Goal: Information Seeking & Learning: Learn about a topic

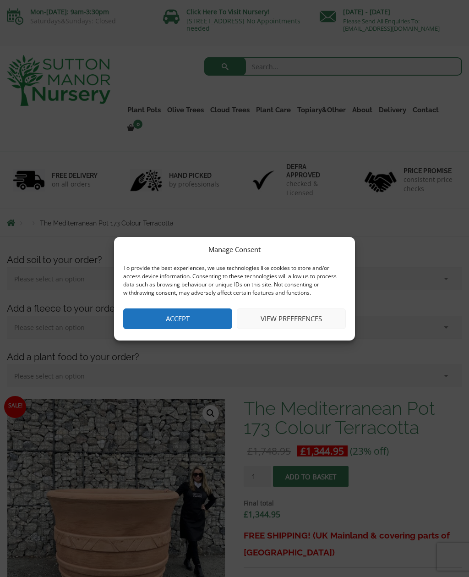
click at [197, 313] on button "Accept" at bounding box center [177, 318] width 109 height 21
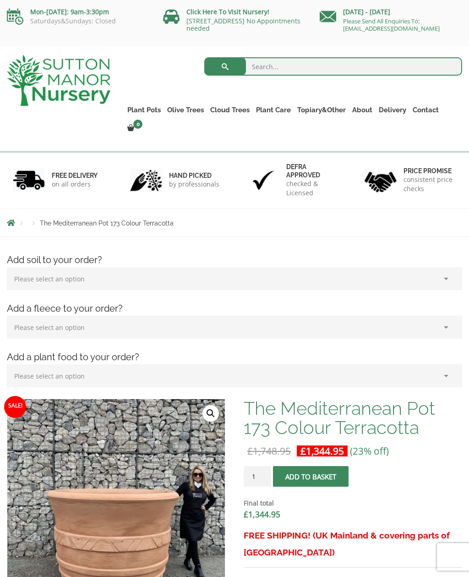
click at [0, 0] on link "Gnarled Olive Trees (Bella Range)" at bounding box center [0, 0] width 0 height 0
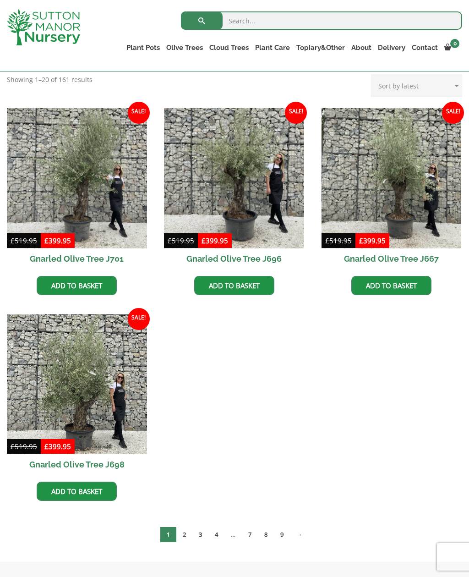
scroll to position [204, 0]
click at [308, 533] on link "→" at bounding box center [299, 534] width 19 height 15
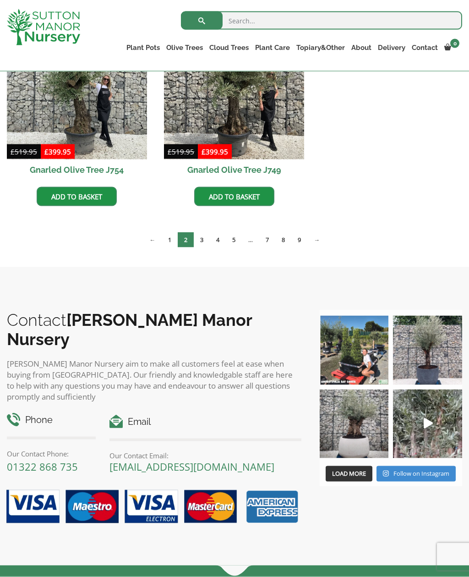
scroll to position [500, 0]
click at [323, 242] on link "→" at bounding box center [316, 239] width 19 height 15
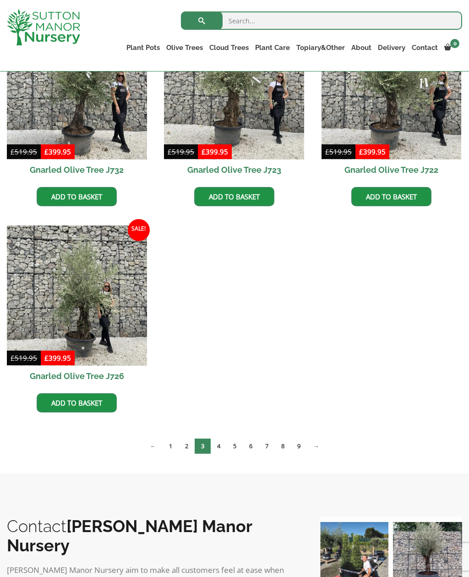
scroll to position [501, 0]
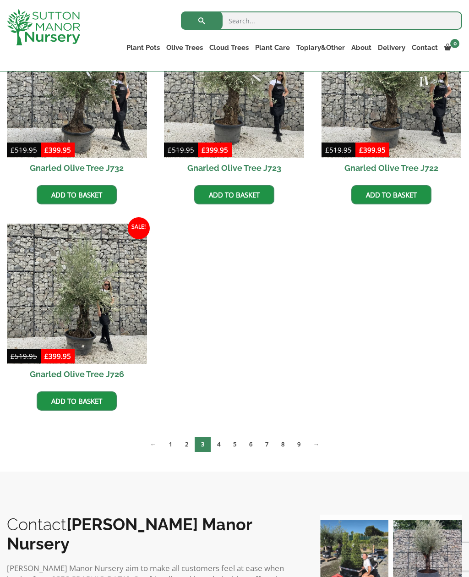
click at [324, 449] on link "→" at bounding box center [316, 444] width 19 height 15
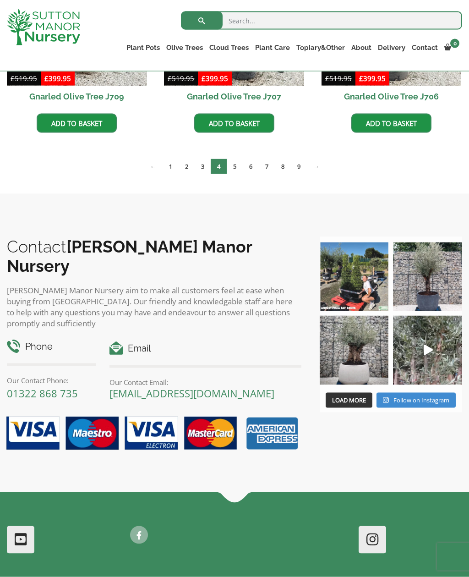
scroll to position [779, 0]
click at [321, 170] on link "→" at bounding box center [316, 166] width 19 height 15
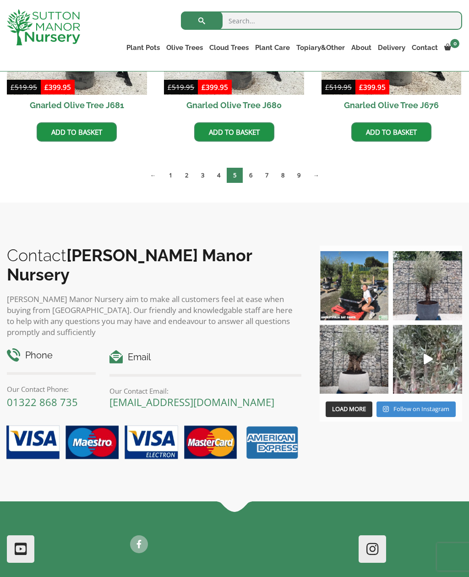
scroll to position [999, 0]
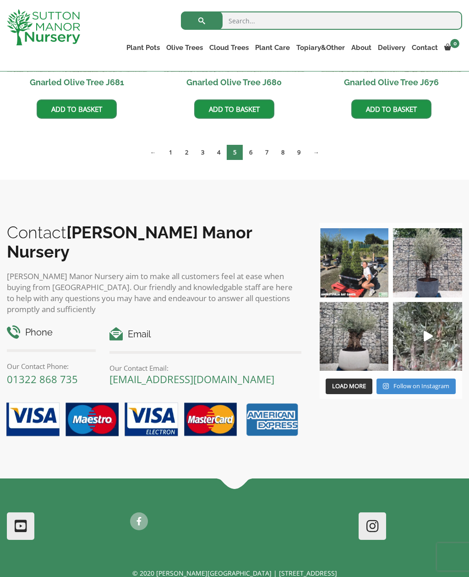
click at [325, 156] on link "→" at bounding box center [316, 152] width 19 height 15
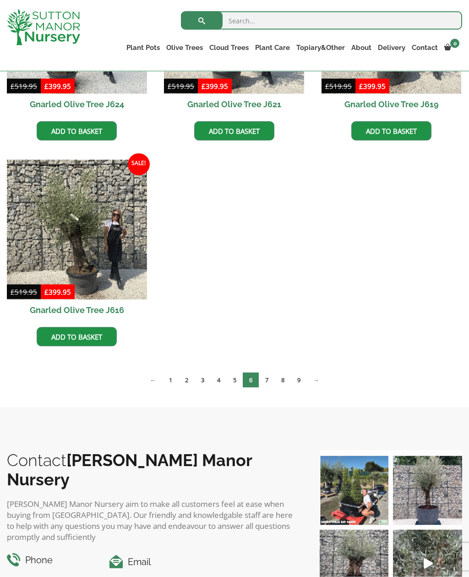
scroll to position [772, 0]
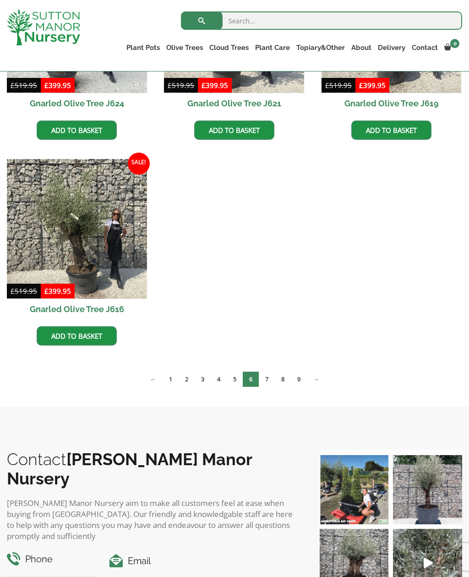
click at [326, 378] on link "→" at bounding box center [316, 379] width 19 height 15
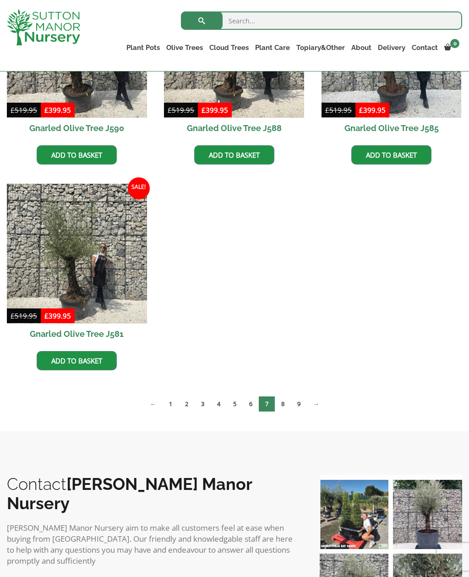
scroll to position [749, 0]
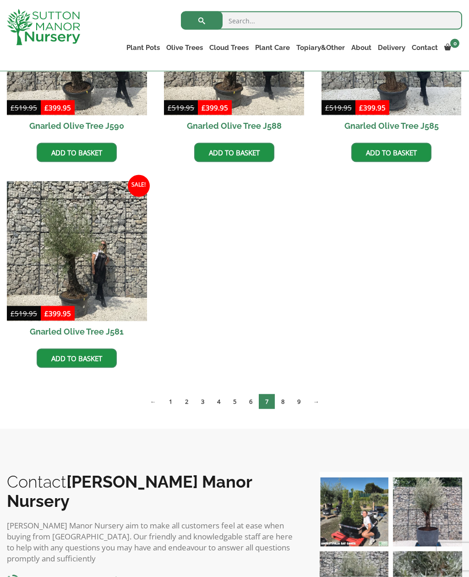
click at [323, 402] on link "→" at bounding box center [316, 401] width 19 height 15
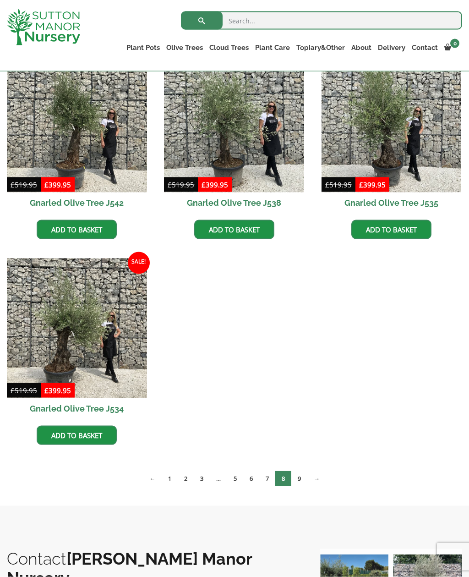
scroll to position [1086, 0]
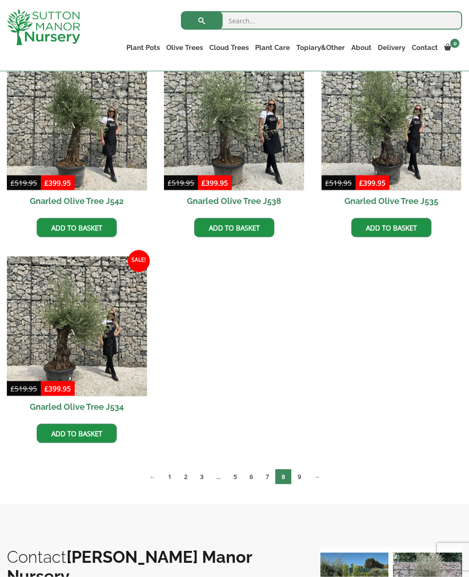
click at [326, 478] on link "→" at bounding box center [316, 476] width 19 height 15
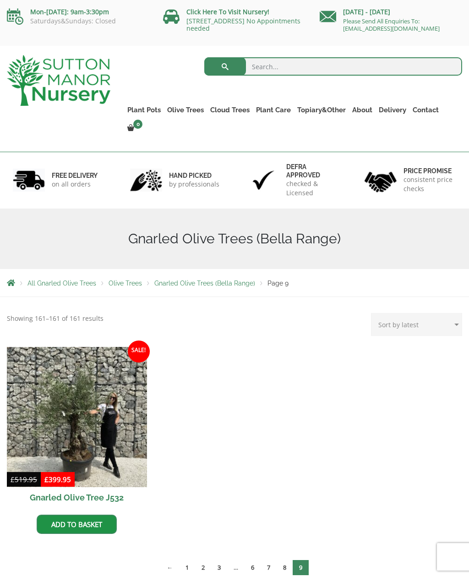
click at [0, 0] on link "Gnarled Olive Trees (Grande Range)" at bounding box center [0, 0] width 0 height 0
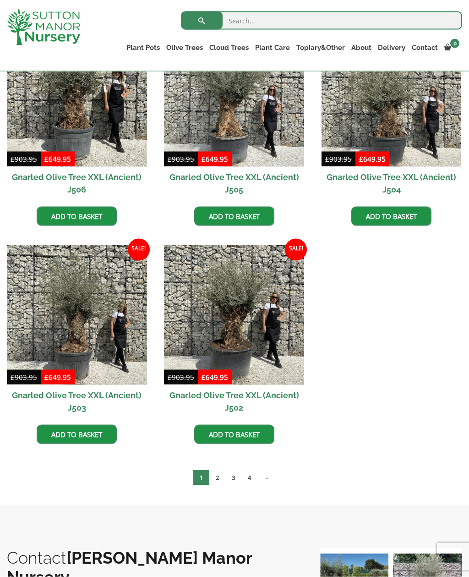
scroll to position [1160, 0]
click at [63, 93] on img at bounding box center [77, 96] width 140 height 140
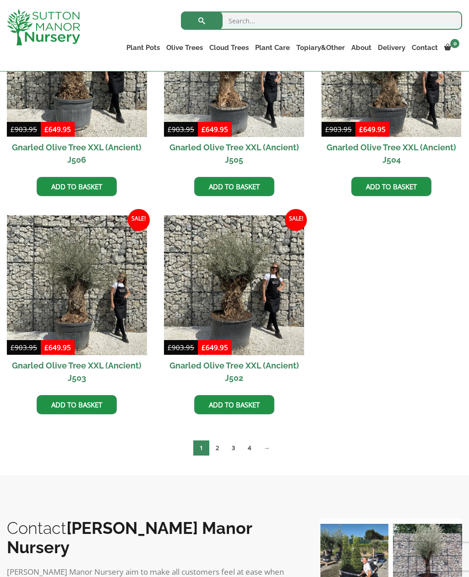
click at [273, 450] on link "→" at bounding box center [267, 447] width 19 height 15
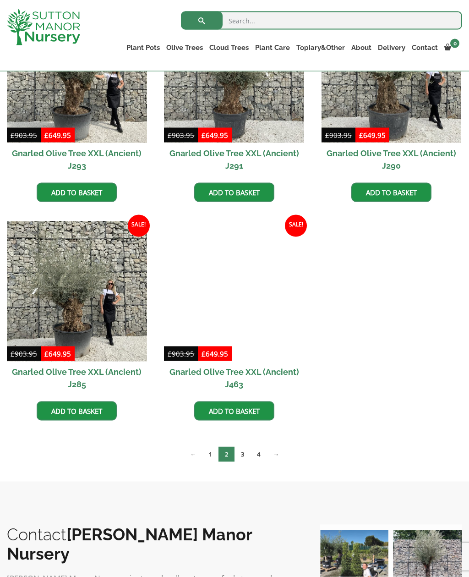
scroll to position [966, 0]
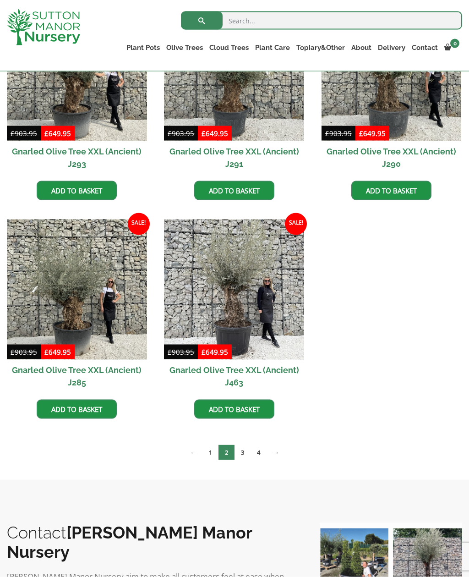
click at [282, 454] on link "→" at bounding box center [276, 452] width 19 height 15
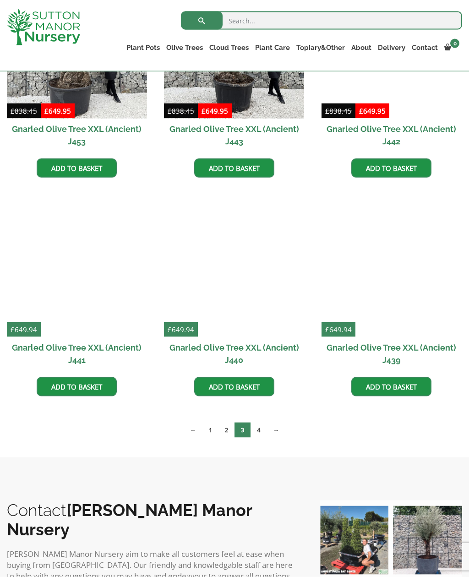
scroll to position [989, 0]
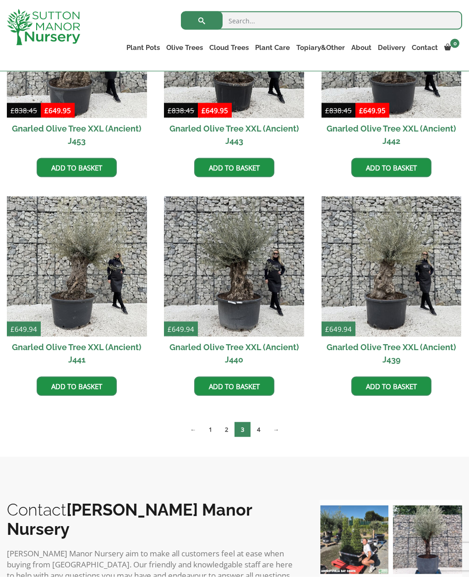
click at [281, 434] on link "→" at bounding box center [276, 429] width 19 height 15
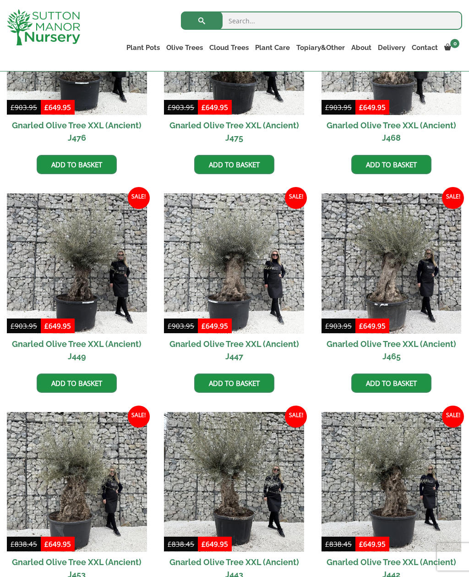
scroll to position [555, 0]
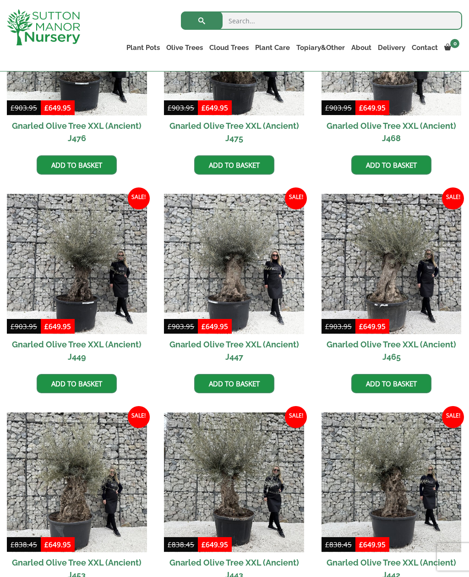
click at [0, 0] on link "Plateau Olive Trees (Mesa Range)" at bounding box center [0, 0] width 0 height 0
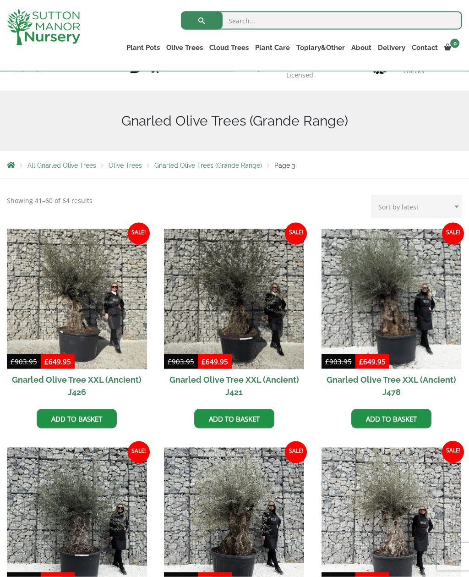
scroll to position [84, 0]
click at [0, 0] on link "Plateau Olive Trees (Mesa Range)" at bounding box center [0, 0] width 0 height 0
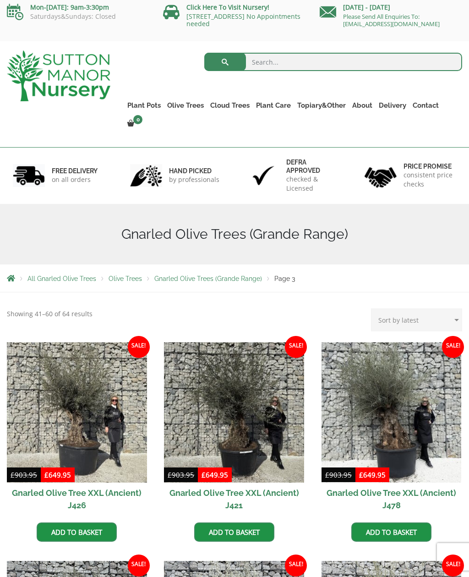
scroll to position [0, 0]
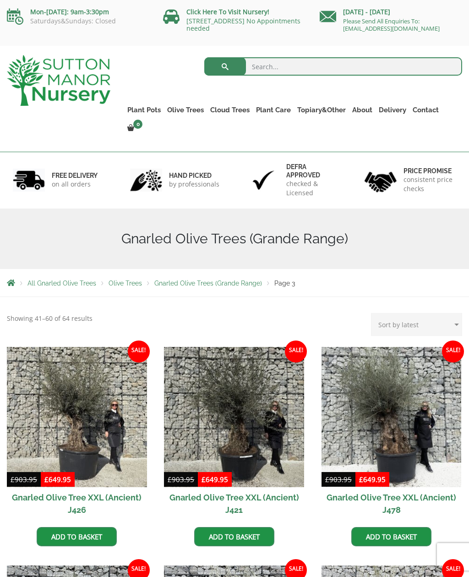
click at [0, 0] on link "Multi Stem Olives (Arcadia Range)" at bounding box center [0, 0] width 0 height 0
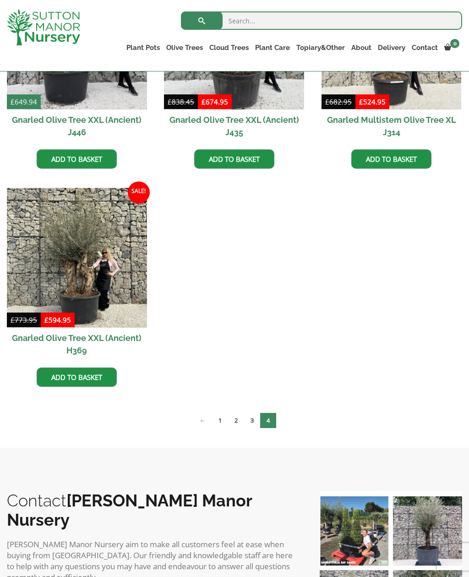
scroll to position [342, 0]
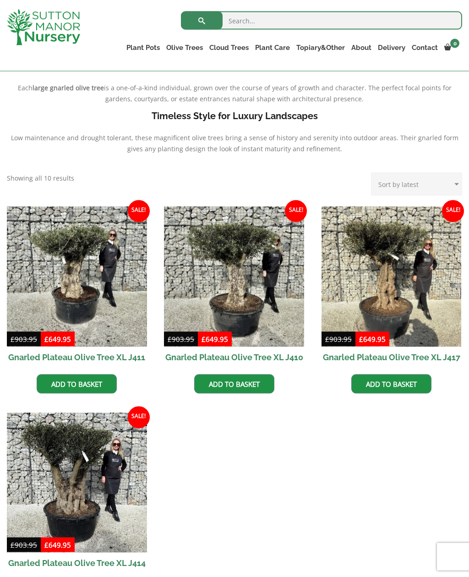
scroll to position [262, 0]
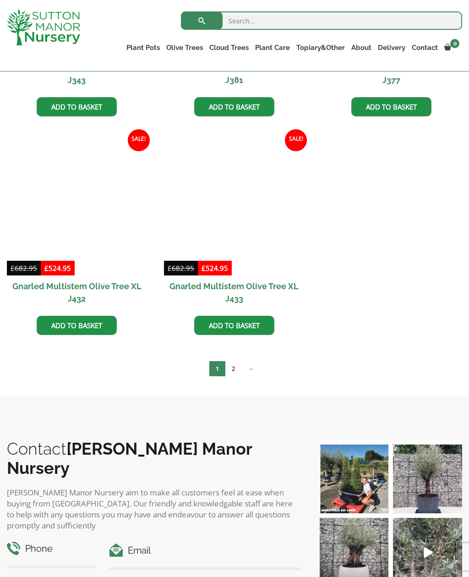
scroll to position [1213, 0]
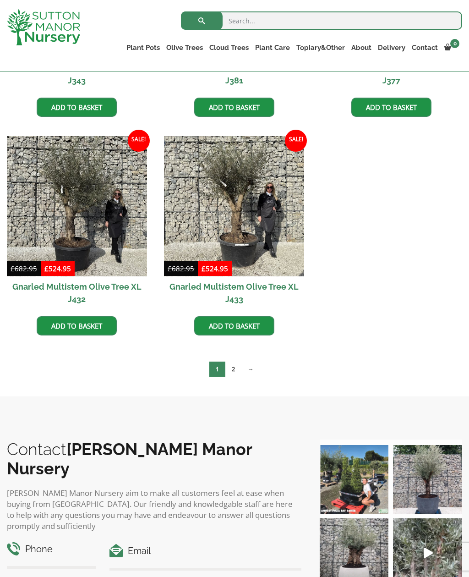
click at [257, 373] on link "→" at bounding box center [251, 369] width 19 height 15
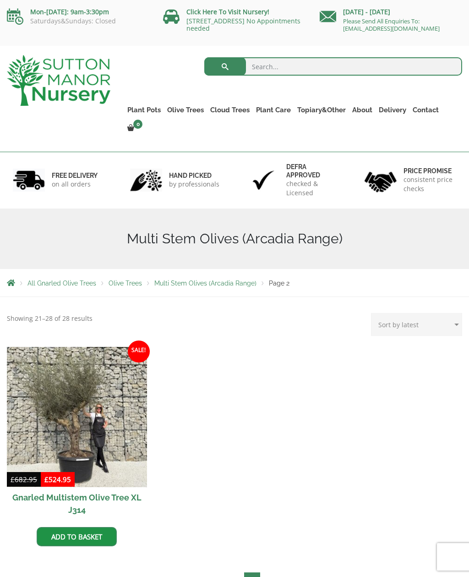
click at [0, 0] on link "Ilex Crenata Cloud Trees" at bounding box center [0, 0] width 0 height 0
click at [0, 0] on link "Castlewellan" at bounding box center [0, 0] width 0 height 0
click at [0, 0] on link "Ligustrum Pom Poms" at bounding box center [0, 0] width 0 height 0
click at [0, 0] on link "Taxus Baccata (Yew)" at bounding box center [0, 0] width 0 height 0
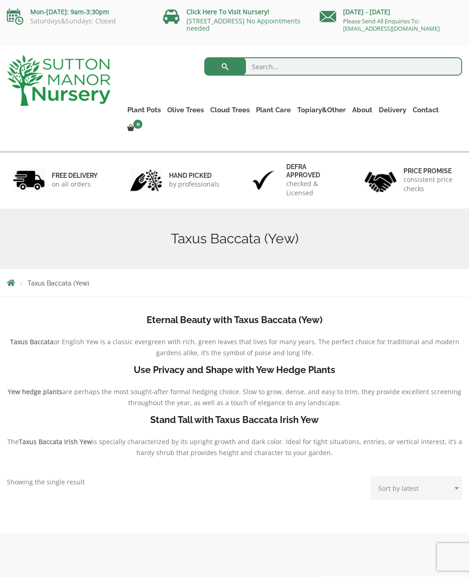
click at [388, 116] on link "Delivery" at bounding box center [393, 110] width 34 height 13
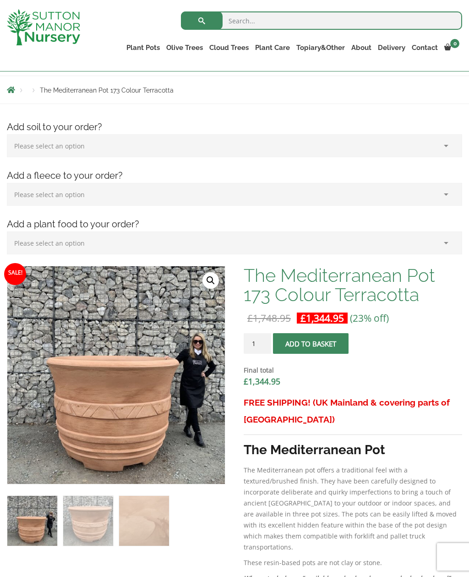
scroll to position [98, 0]
